Goal: Find specific page/section: Find specific page/section

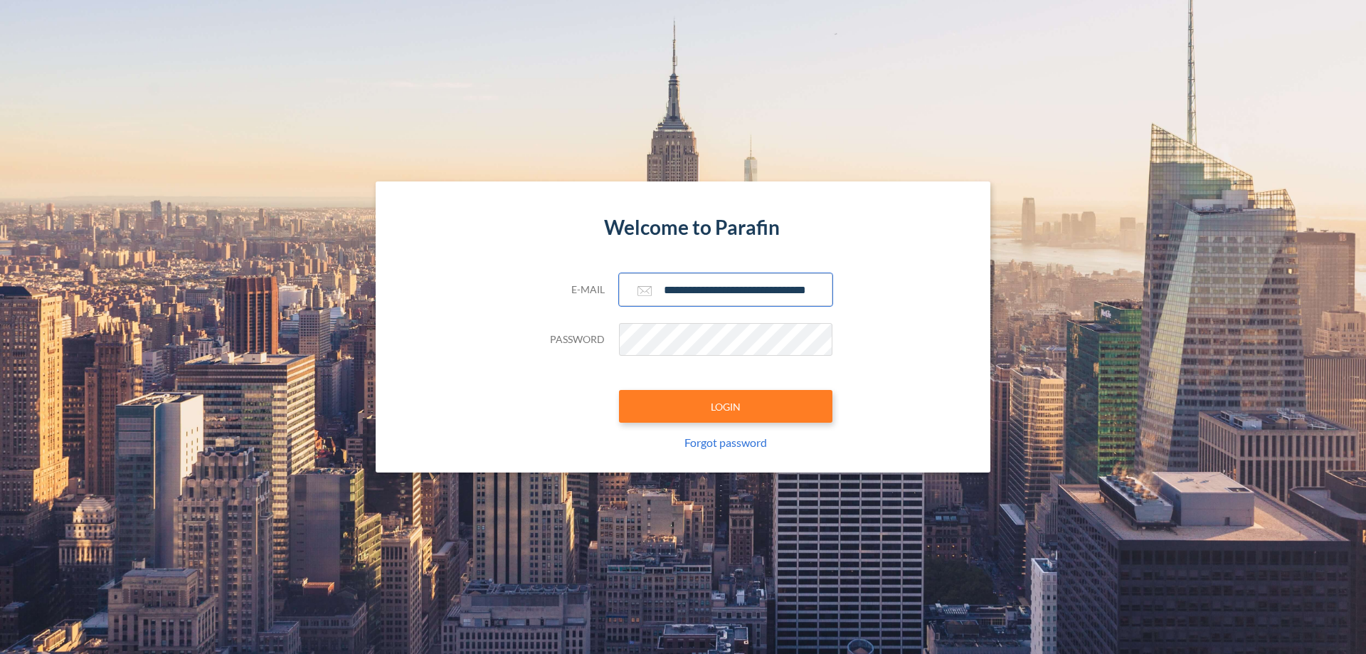
type input "**********"
click at [726, 406] on button "LOGIN" at bounding box center [725, 406] width 213 height 33
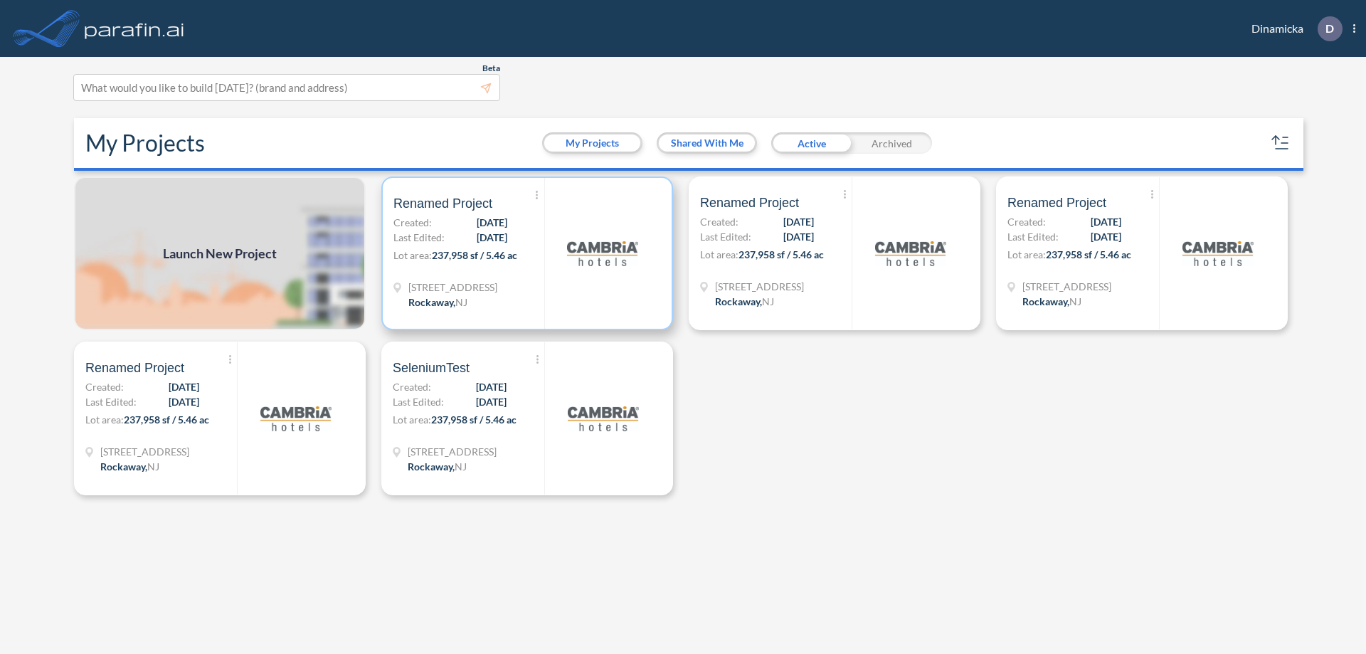
scroll to position [4, 0]
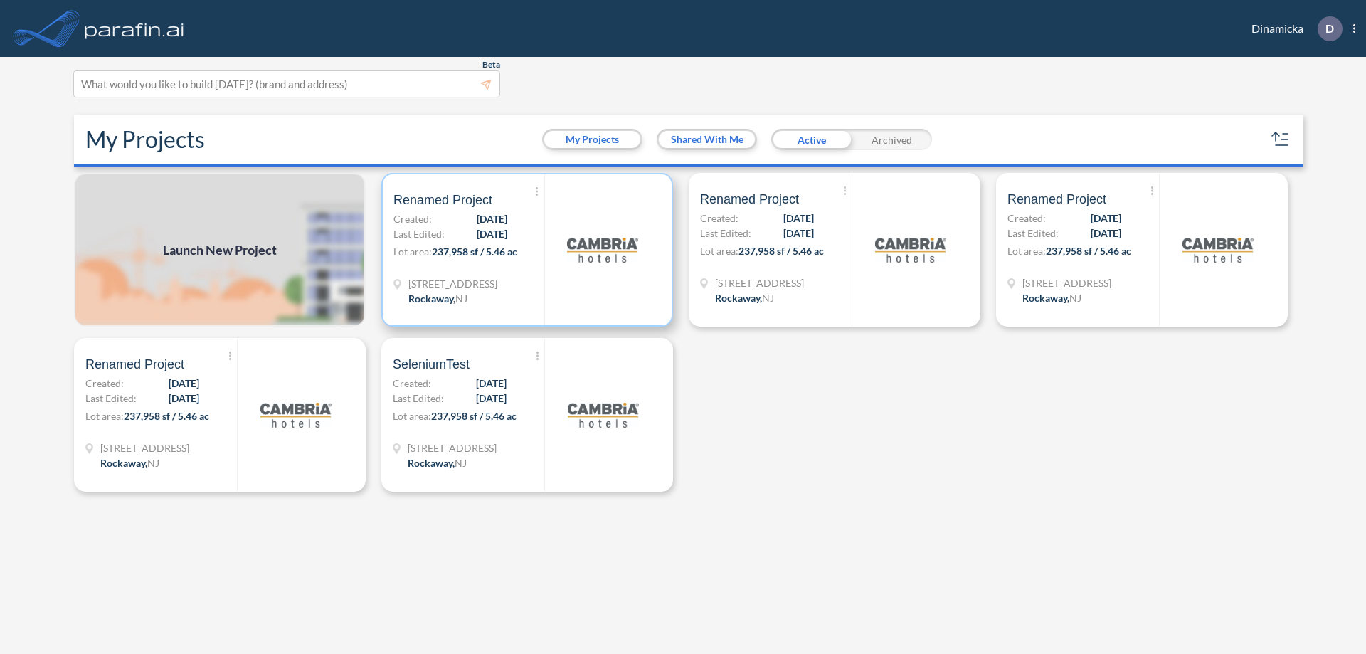
click at [527, 250] on p "Lot area: 237,958 sf / 5.46 ac" at bounding box center [468, 254] width 151 height 21
